Goal: Information Seeking & Learning: Compare options

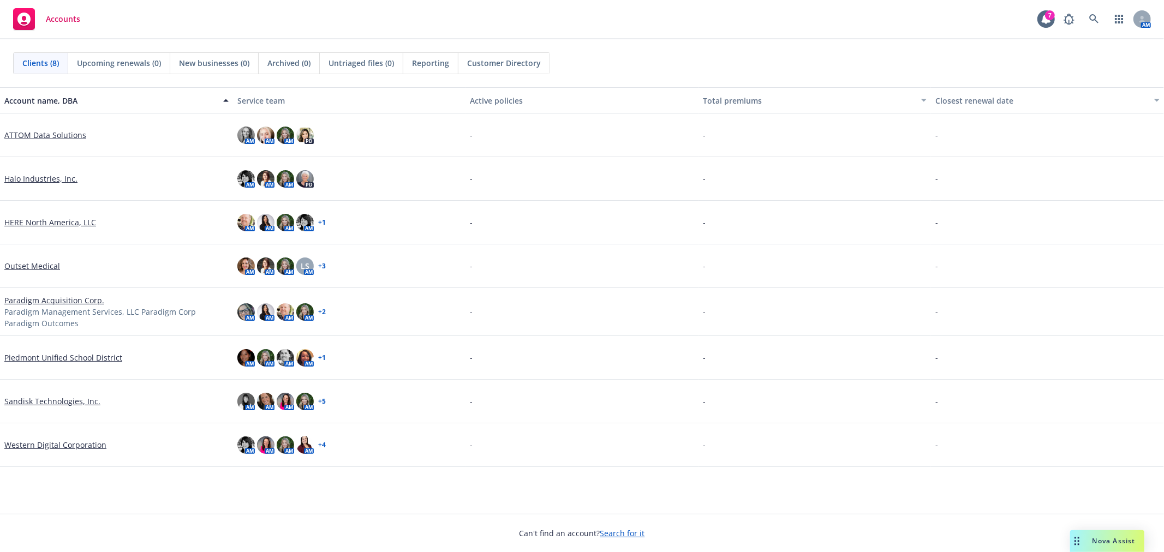
click at [36, 264] on link "Outset Medical" at bounding box center [32, 265] width 56 height 11
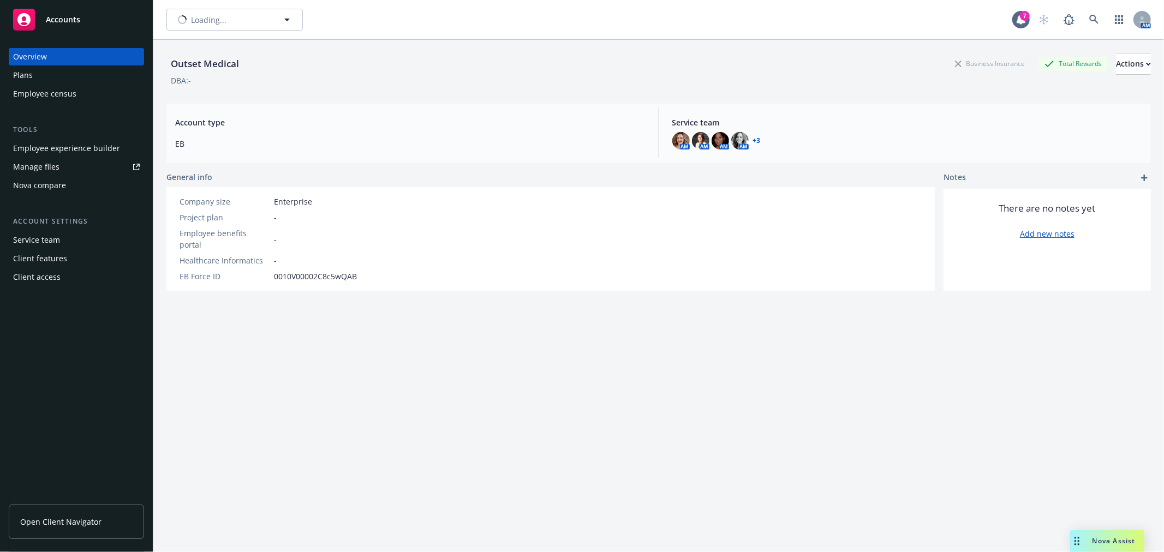
click at [48, 184] on div "Nova compare" at bounding box center [39, 185] width 53 height 17
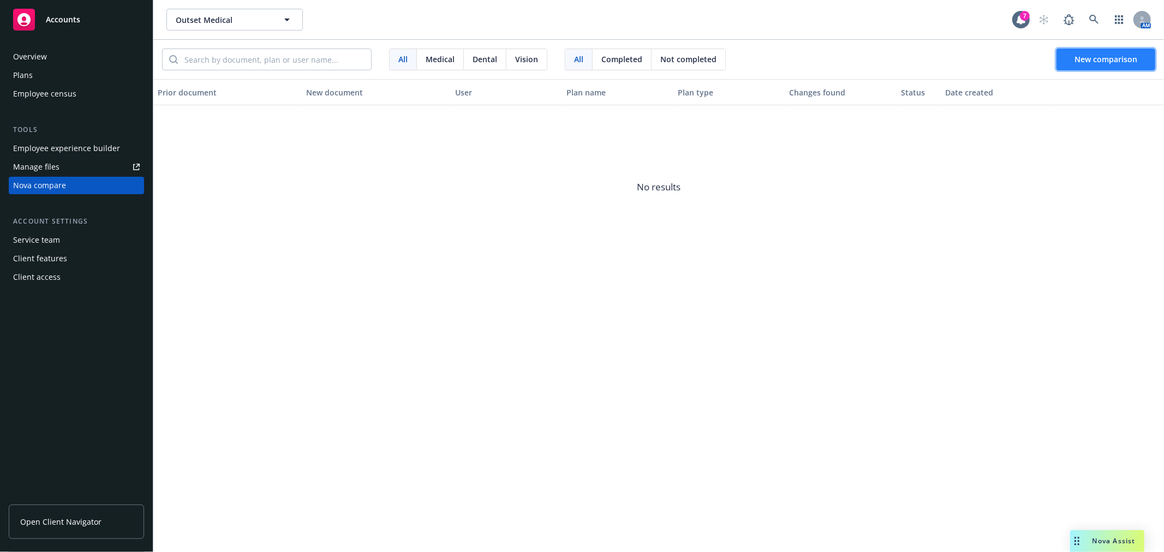
click at [1117, 54] on span "New comparison" at bounding box center [1105, 59] width 63 height 10
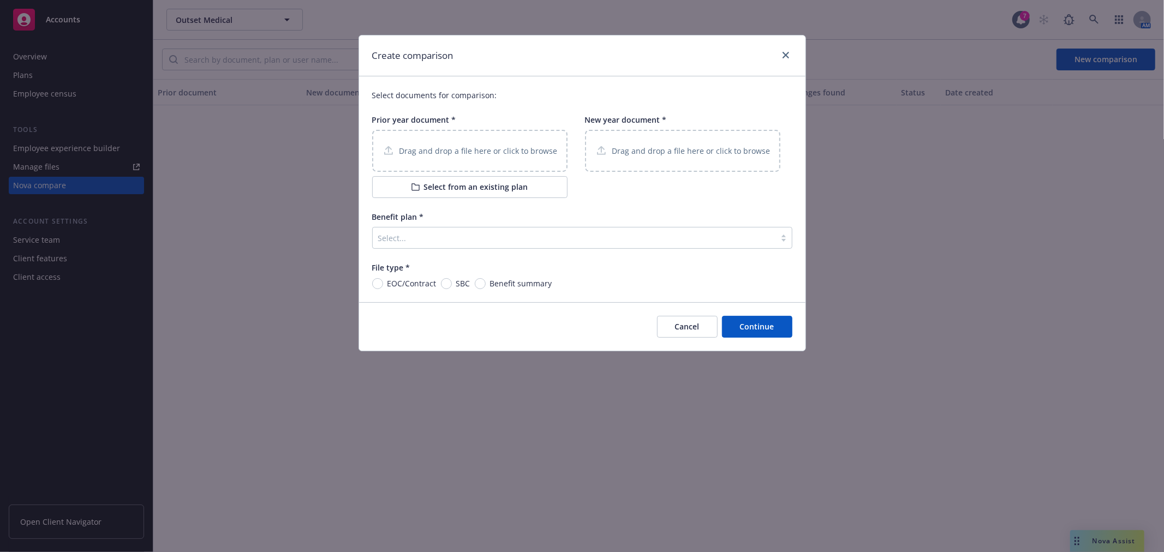
click at [531, 180] on button "Select from an existing plan" at bounding box center [469, 187] width 195 height 22
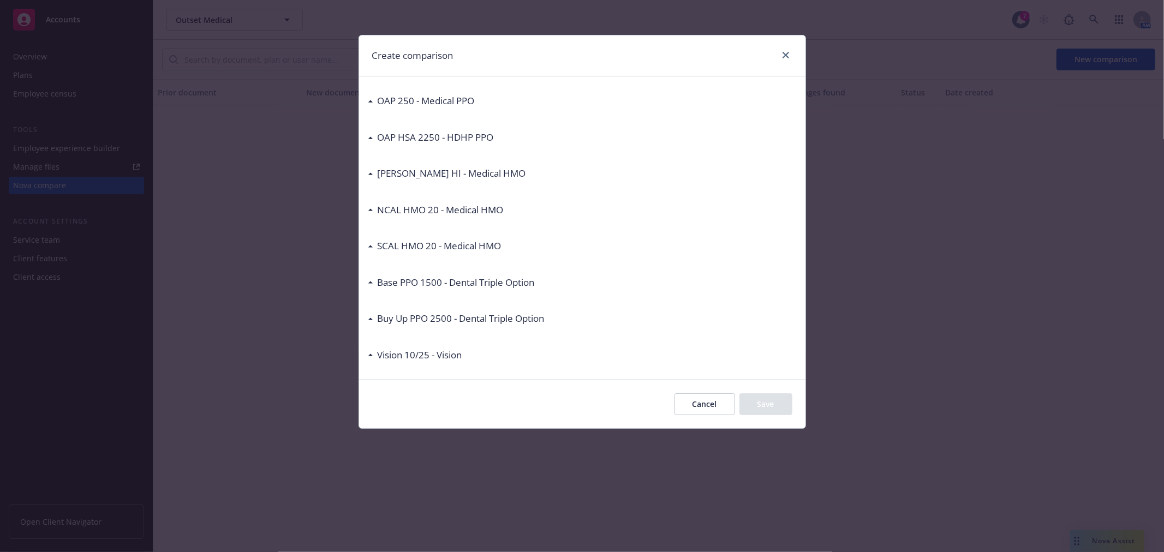
click at [369, 210] on icon at bounding box center [370, 210] width 4 height 2
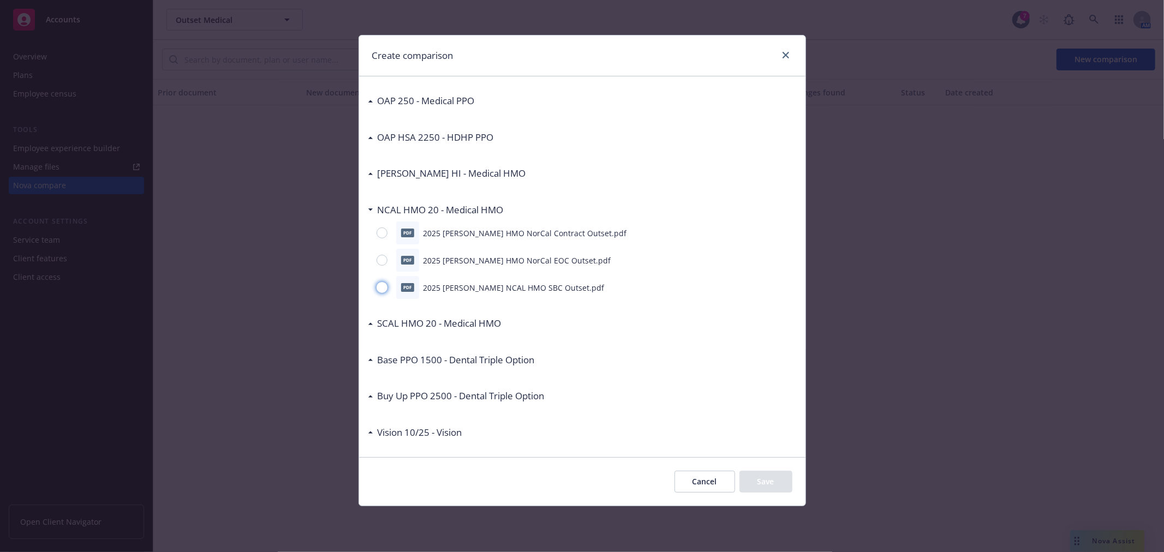
click at [382, 290] on input "radio" at bounding box center [381, 287] width 11 height 11
radio input "true"
click at [766, 480] on button "Save" at bounding box center [765, 482] width 53 height 22
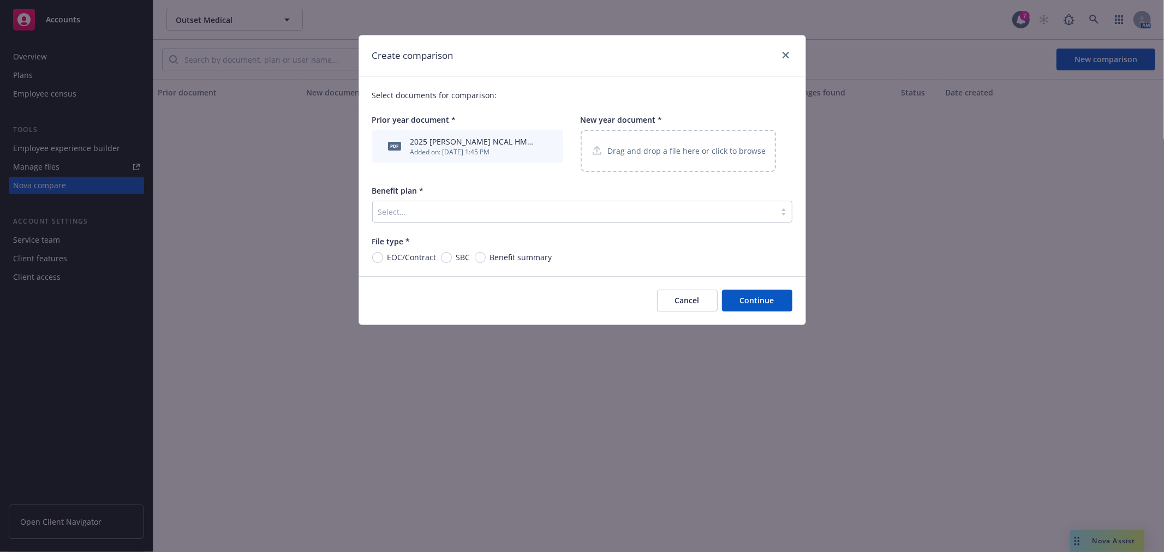
click at [592, 148] on icon at bounding box center [596, 151] width 13 height 14
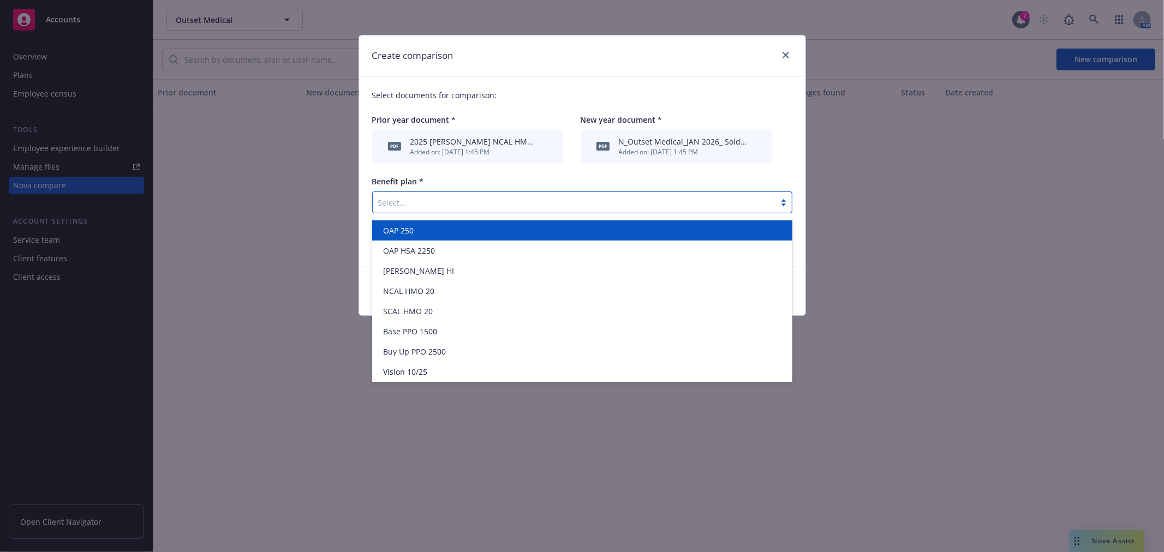
click at [401, 210] on div "Select..." at bounding box center [574, 202] width 403 height 17
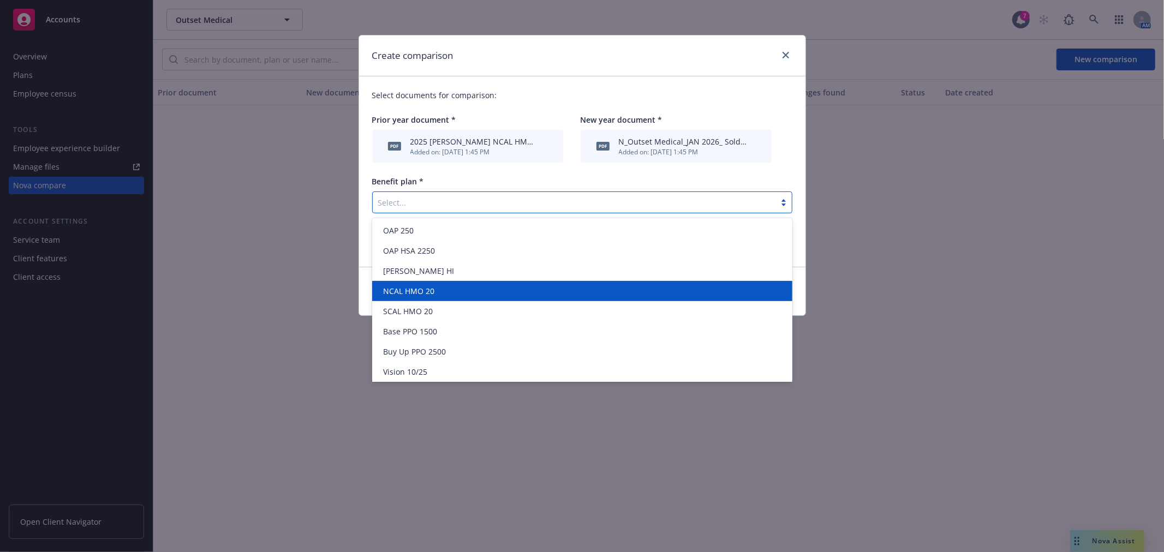
click at [512, 286] on div "NCAL HMO 20" at bounding box center [582, 290] width 407 height 11
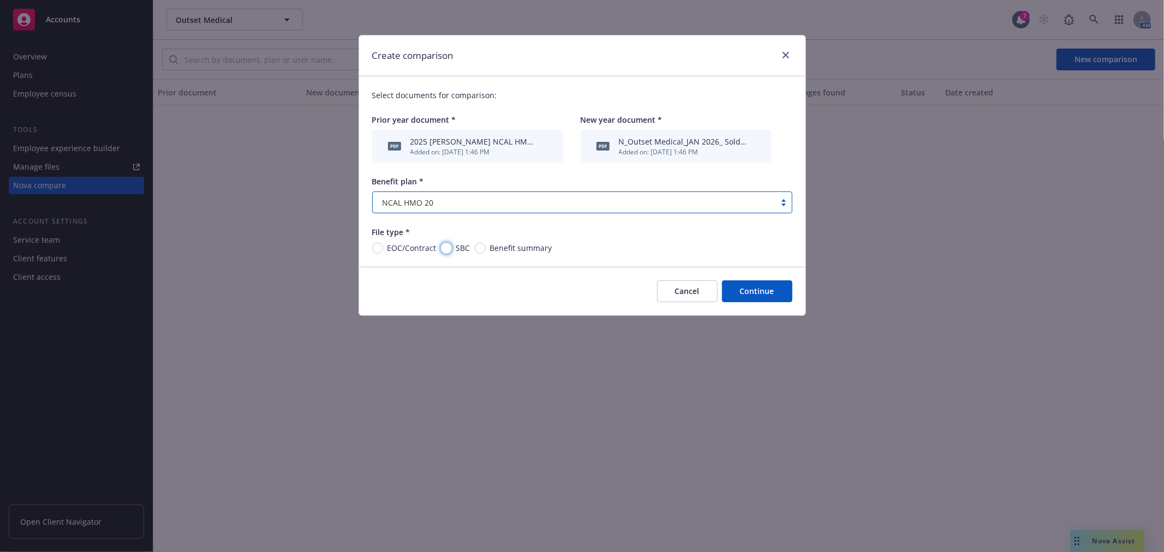
click at [444, 246] on input "SBC" at bounding box center [446, 248] width 11 height 11
radio input "true"
click at [762, 291] on button "Continue" at bounding box center [757, 291] width 70 height 22
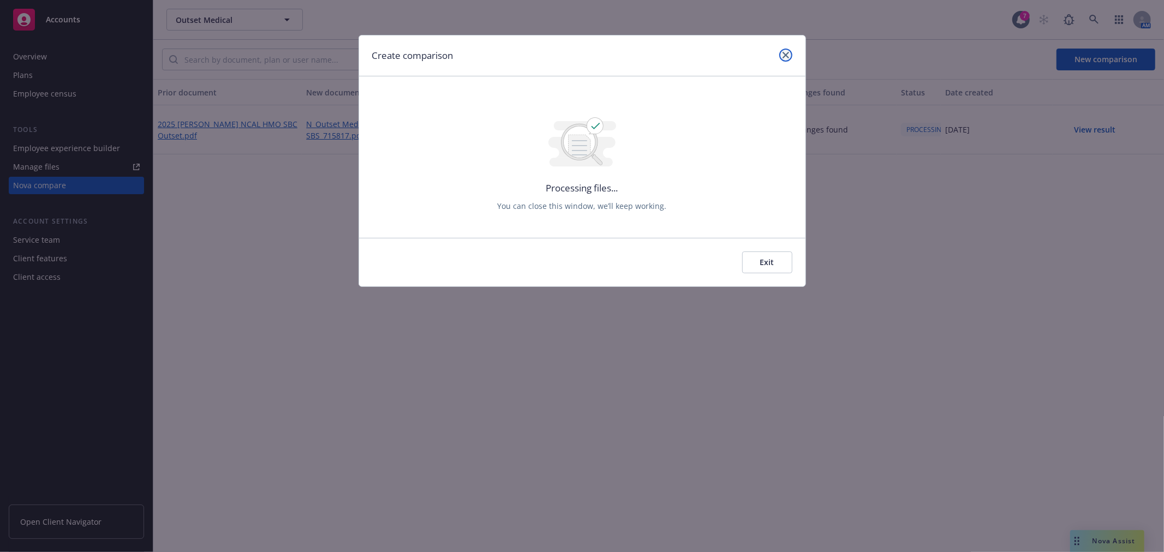
click at [786, 57] on icon "close" at bounding box center [785, 55] width 7 height 7
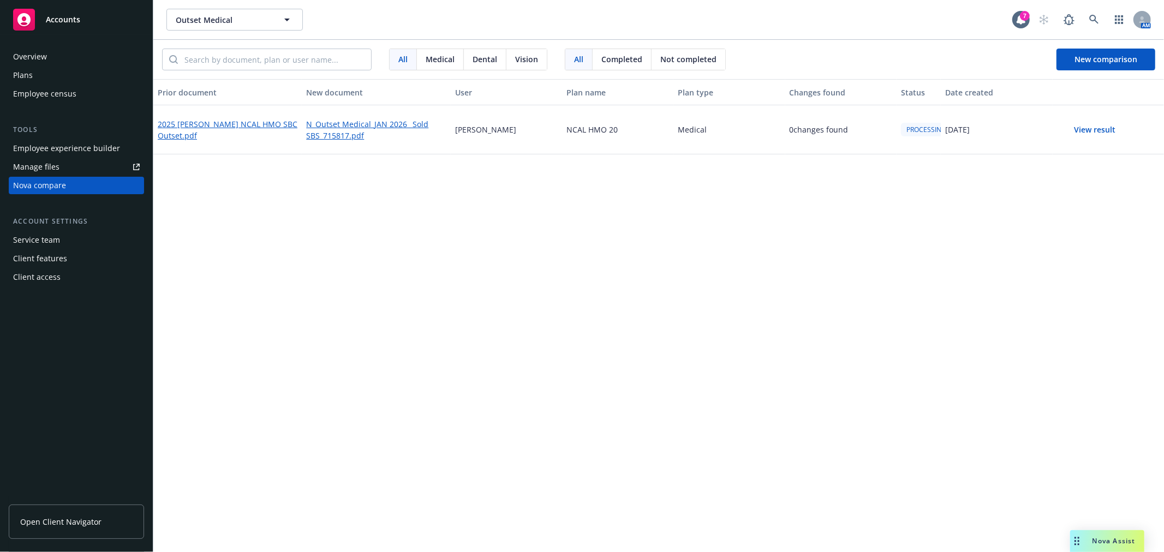
click at [1096, 124] on button "View result" at bounding box center [1095, 130] width 76 height 22
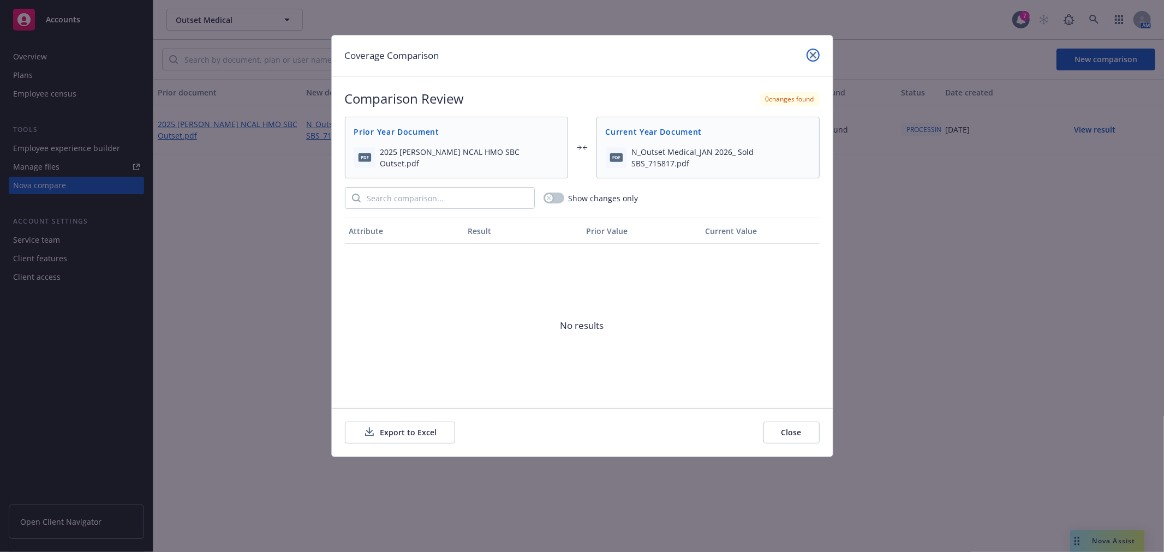
click at [811, 56] on icon "close" at bounding box center [813, 55] width 7 height 7
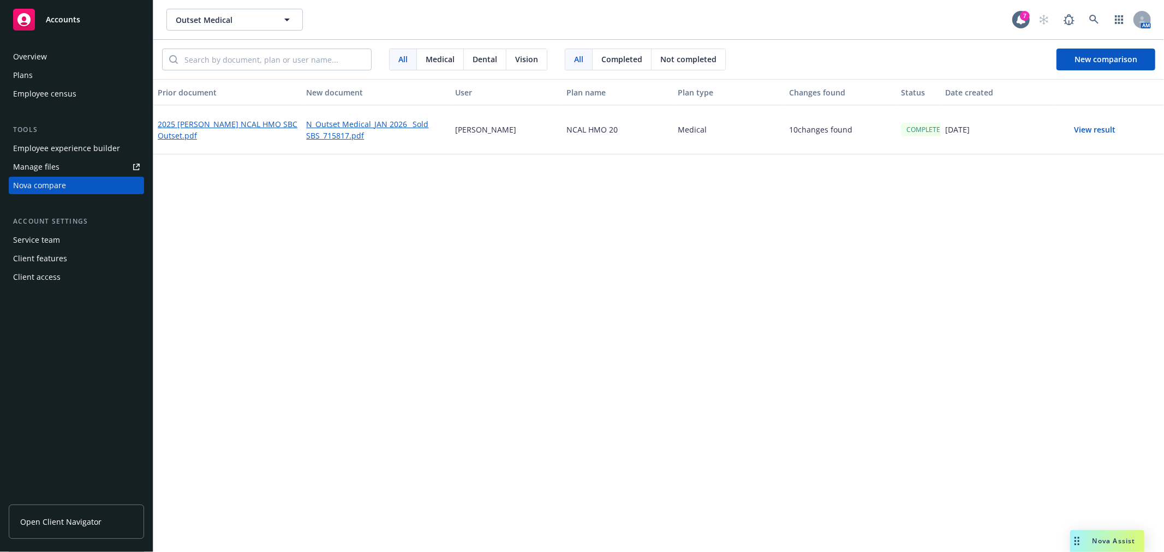
click at [1105, 124] on button "View result" at bounding box center [1095, 130] width 76 height 22
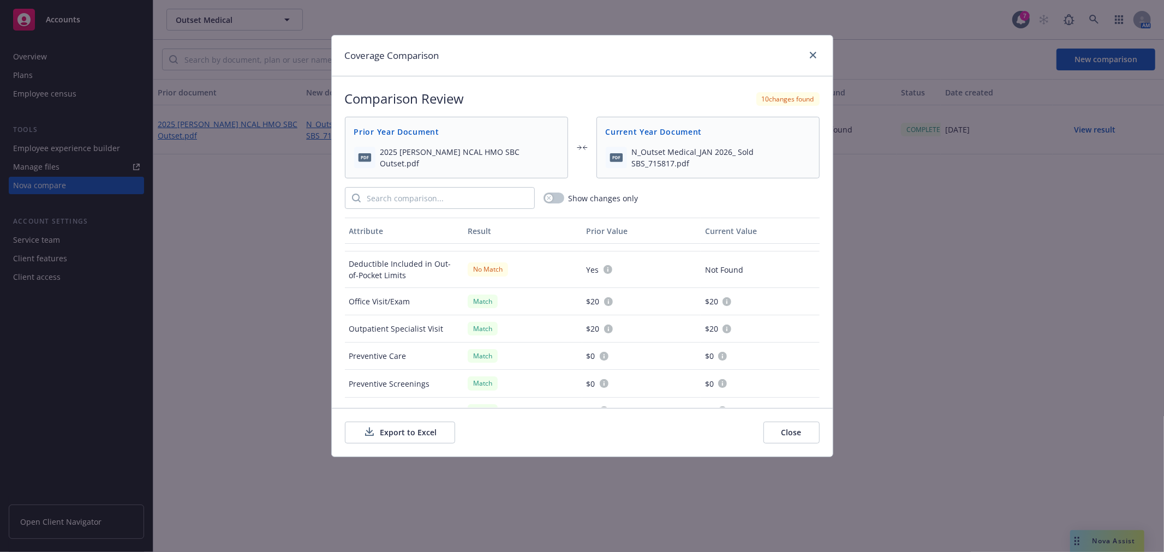
scroll to position [242, 0]
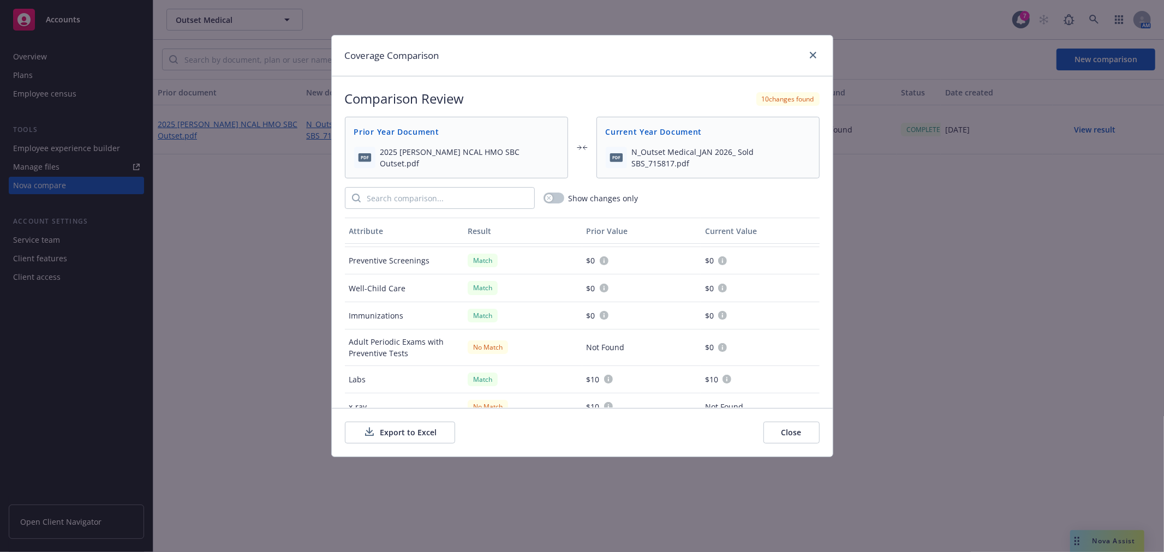
click at [404, 433] on button "Export to Excel" at bounding box center [400, 433] width 110 height 22
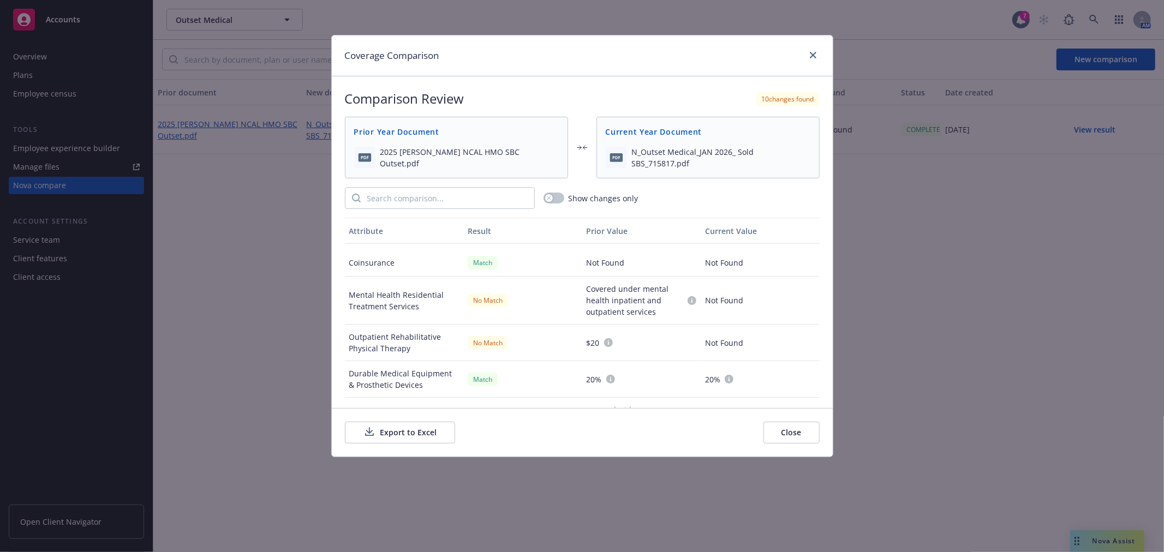
scroll to position [846, 0]
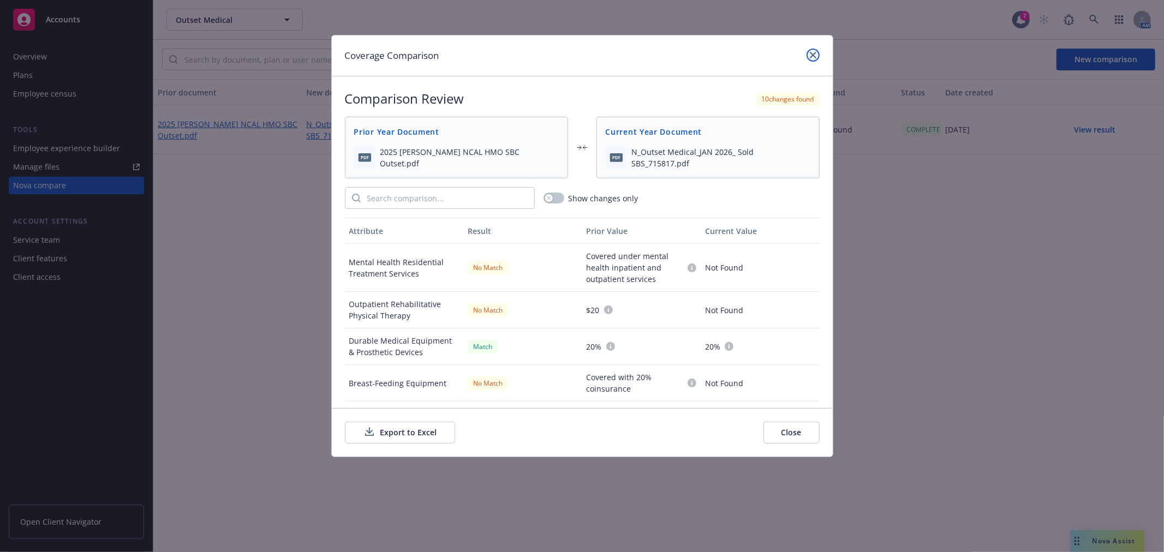
click at [811, 52] on icon "close" at bounding box center [813, 55] width 7 height 7
